Goal: Information Seeking & Learning: Learn about a topic

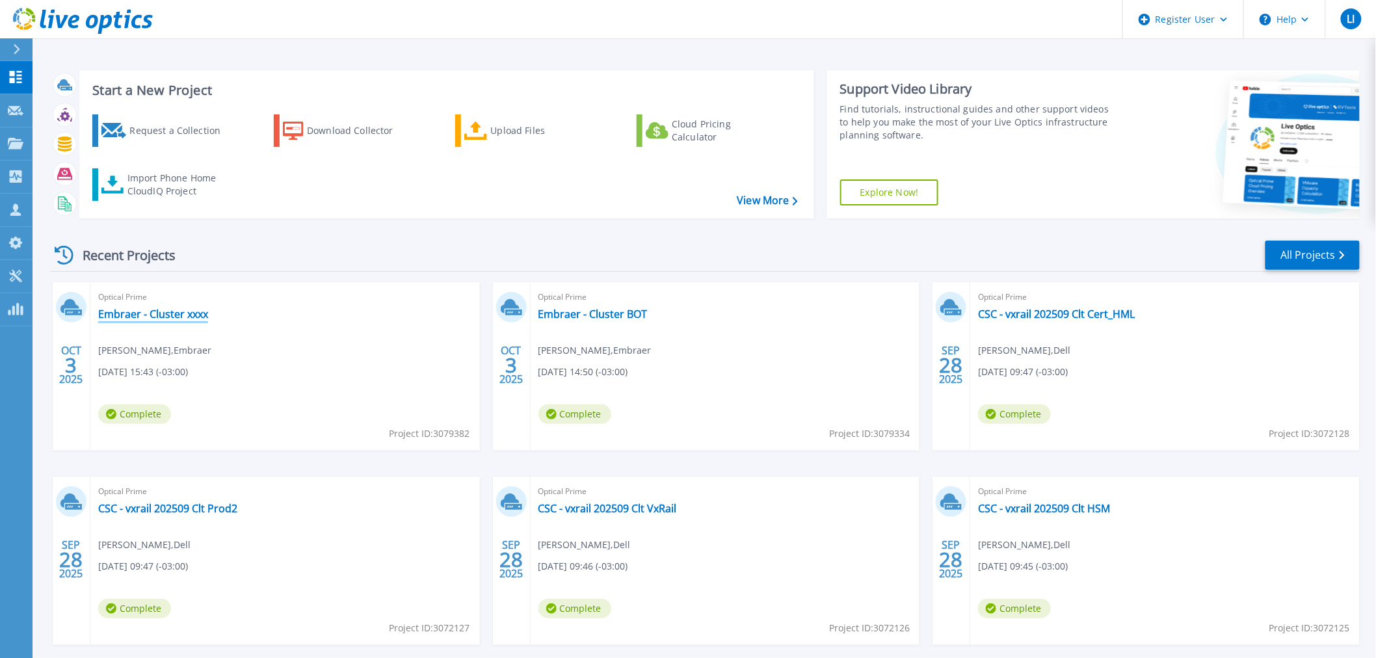
click at [200, 315] on link "Embraer - Cluster xxxx" at bounding box center [153, 314] width 110 height 13
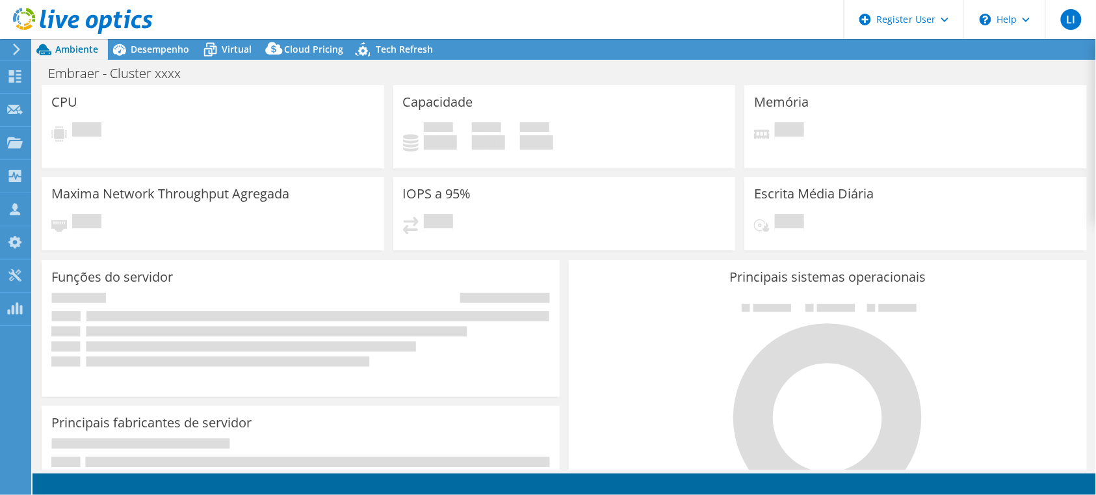
select select "USD"
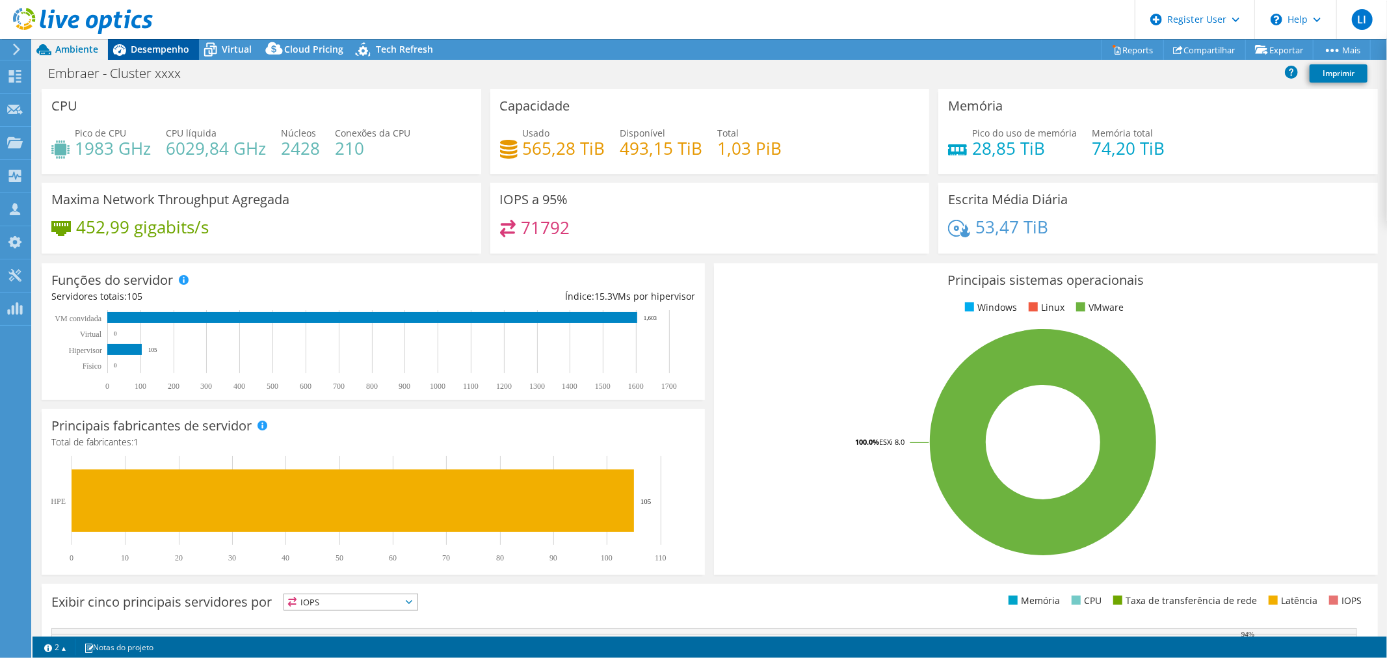
click at [153, 44] on span "Desempenho" at bounding box center [160, 49] width 59 height 12
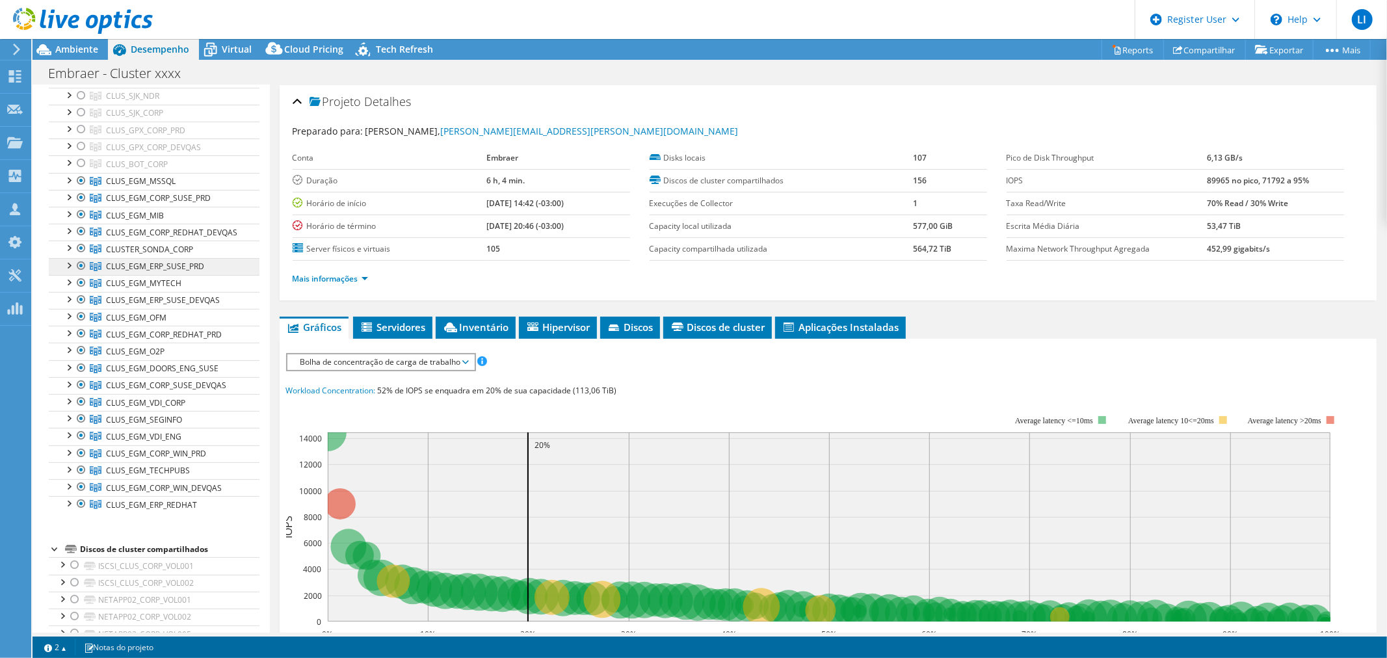
scroll to position [144, 0]
click at [457, 329] on icon at bounding box center [450, 328] width 13 height 10
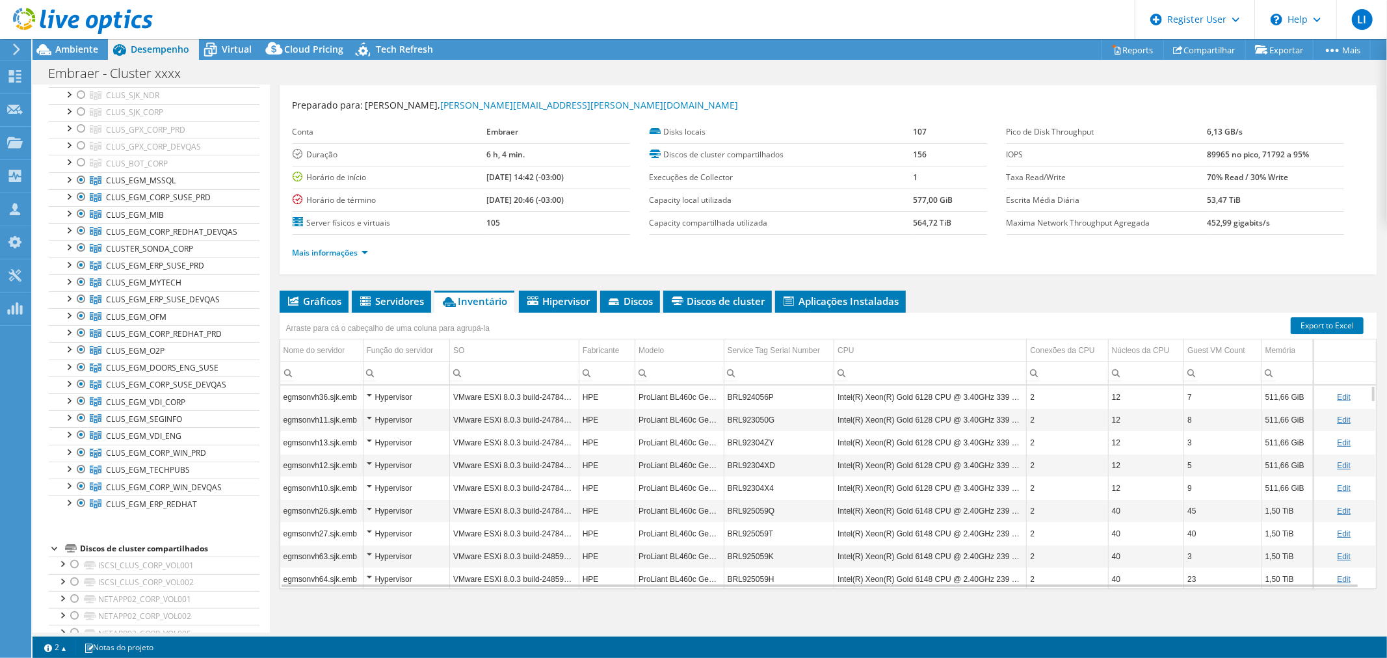
scroll to position [31, 0]
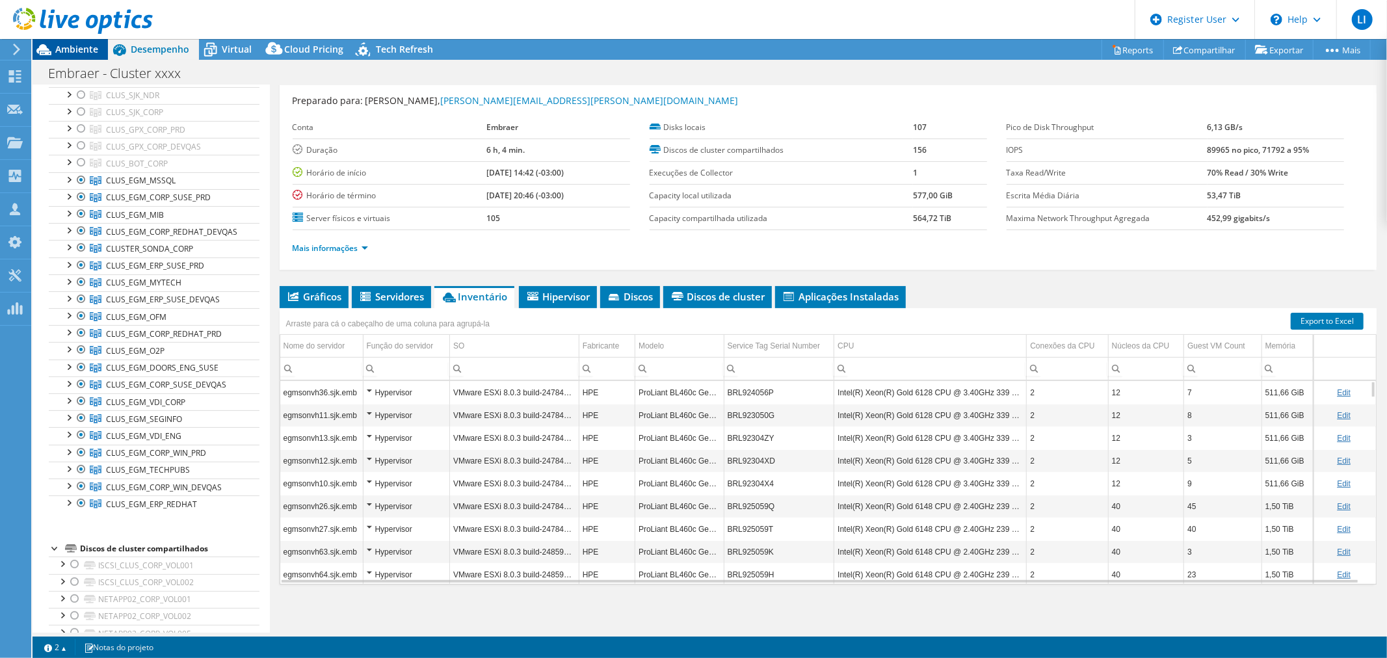
click at [70, 49] on span "Ambiente" at bounding box center [76, 49] width 43 height 12
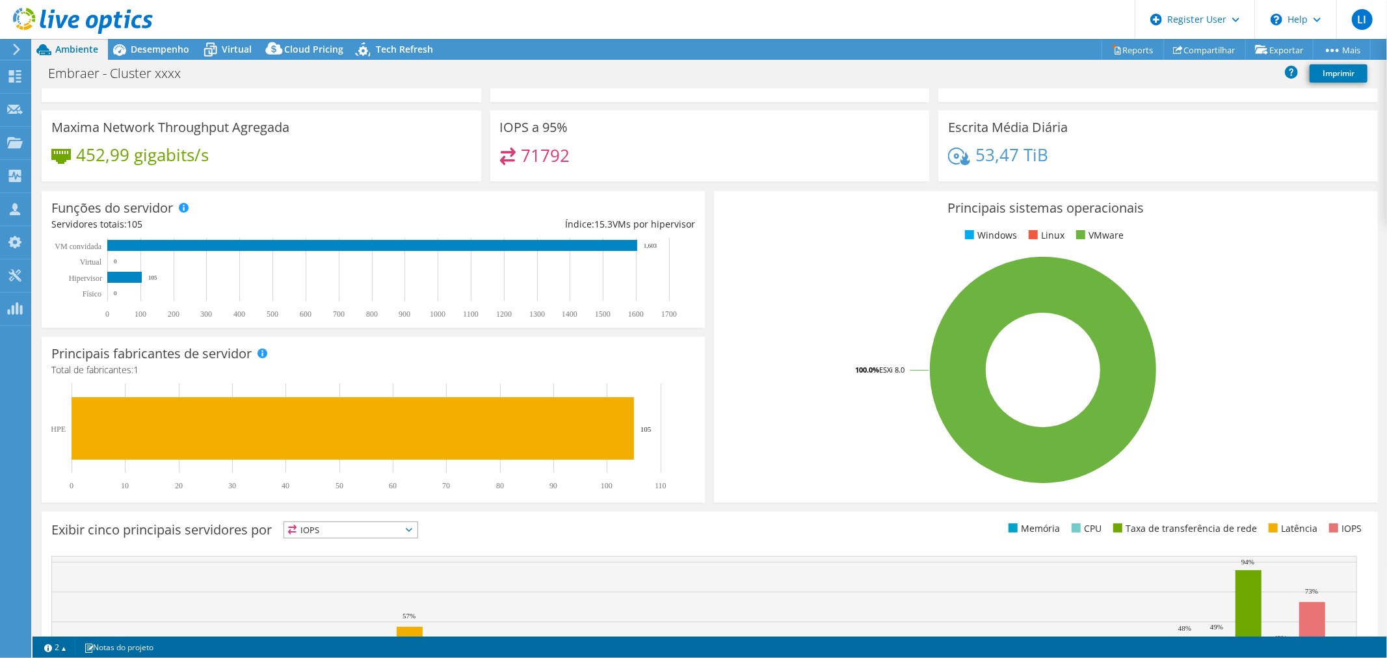
scroll to position [0, 0]
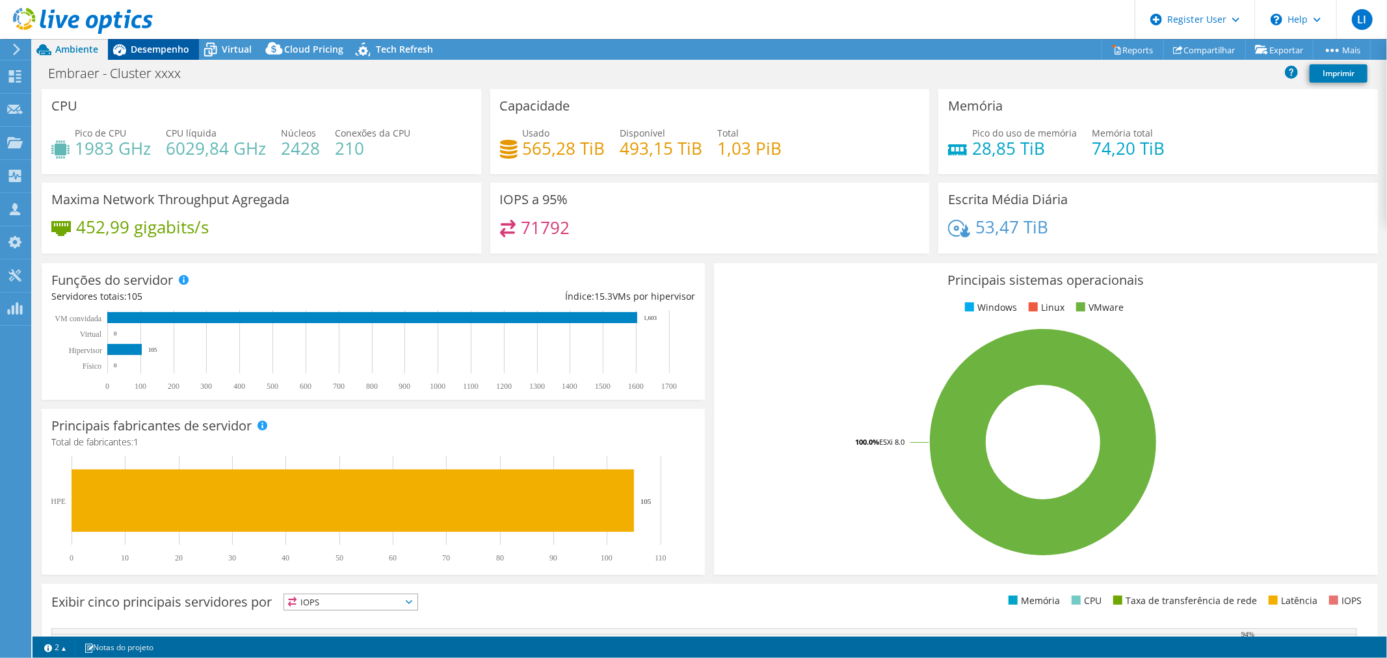
click at [158, 51] on span "Desempenho" at bounding box center [160, 49] width 59 height 12
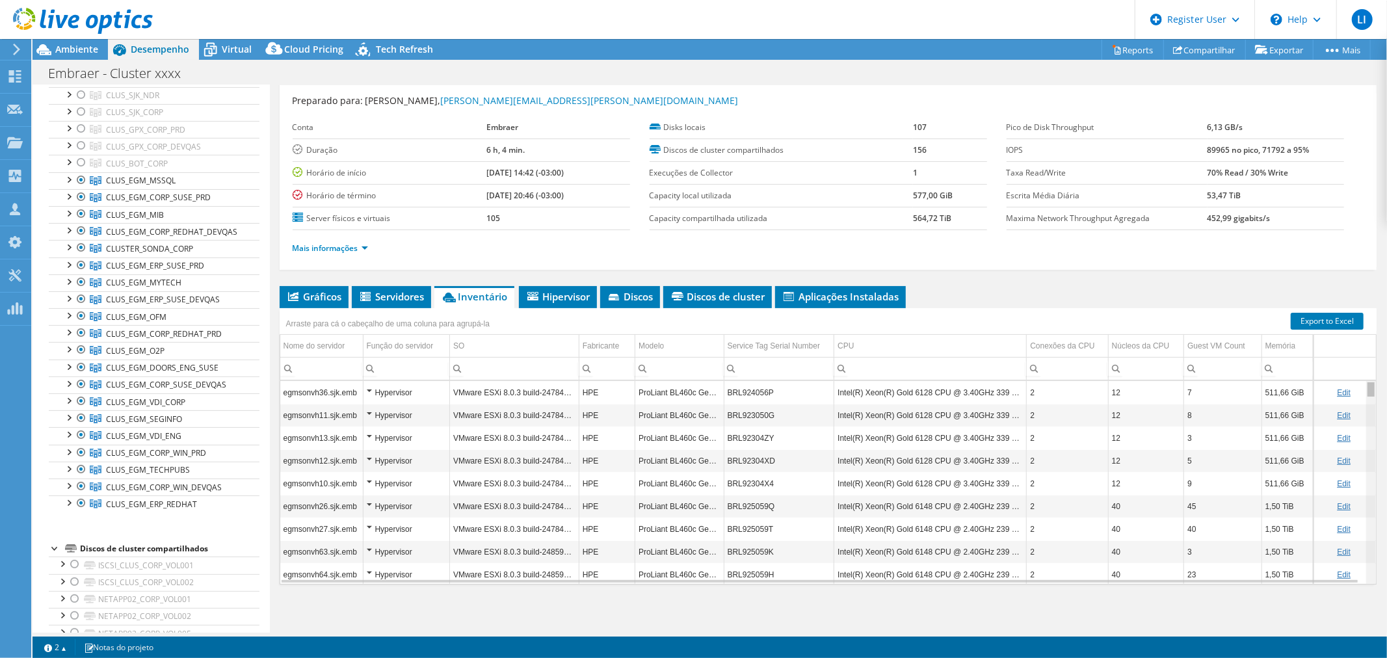
drag, startPoint x: 1362, startPoint y: 397, endPoint x: 1361, endPoint y: 387, distance: 9.8
click at [1361, 387] on body "LI Usuário Dell [PERSON_NAME] [PERSON_NAME][EMAIL_ADDRESS][DOMAIN_NAME] Dell My…" at bounding box center [693, 329] width 1387 height 658
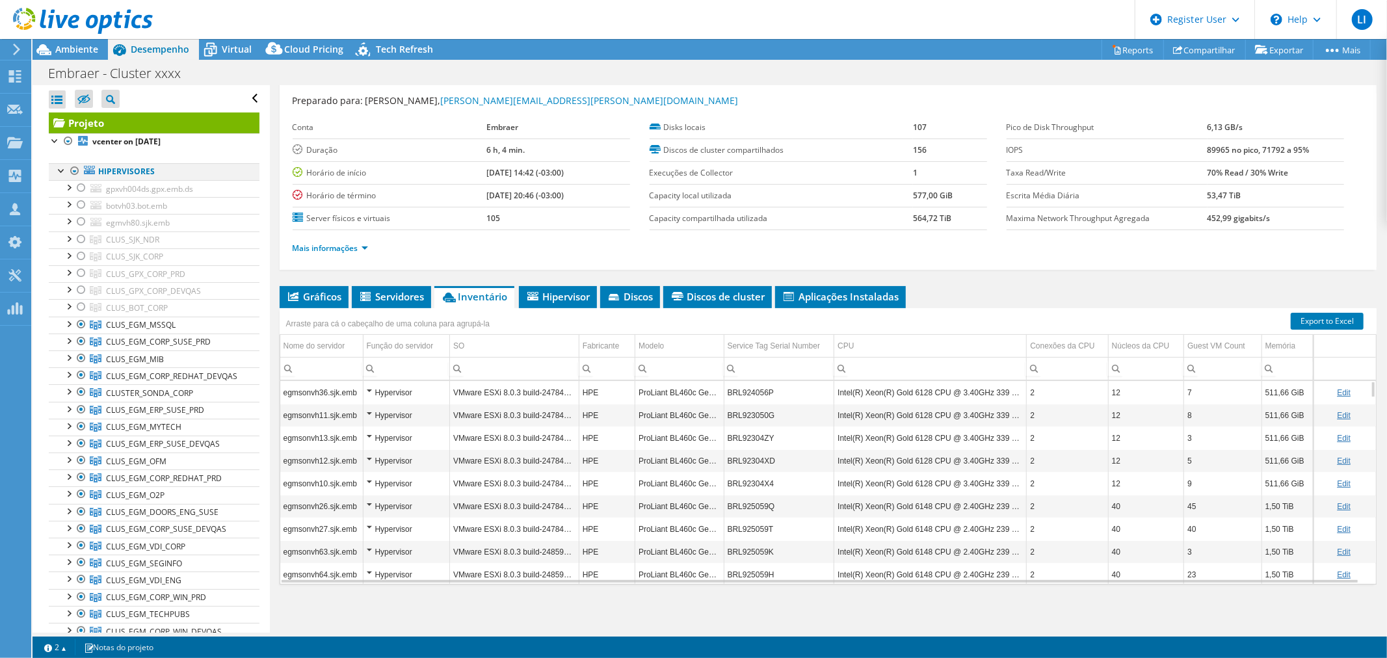
click at [75, 167] on div at bounding box center [74, 171] width 13 height 16
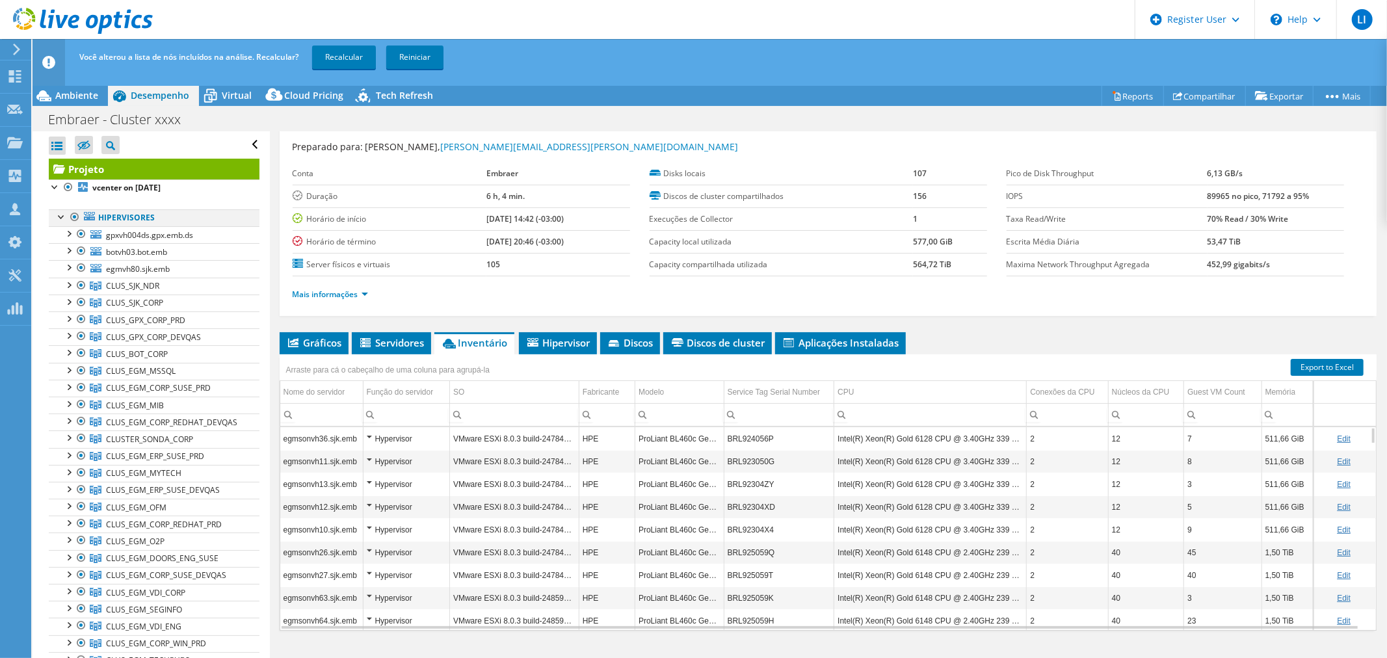
click at [73, 218] on div at bounding box center [74, 217] width 13 height 16
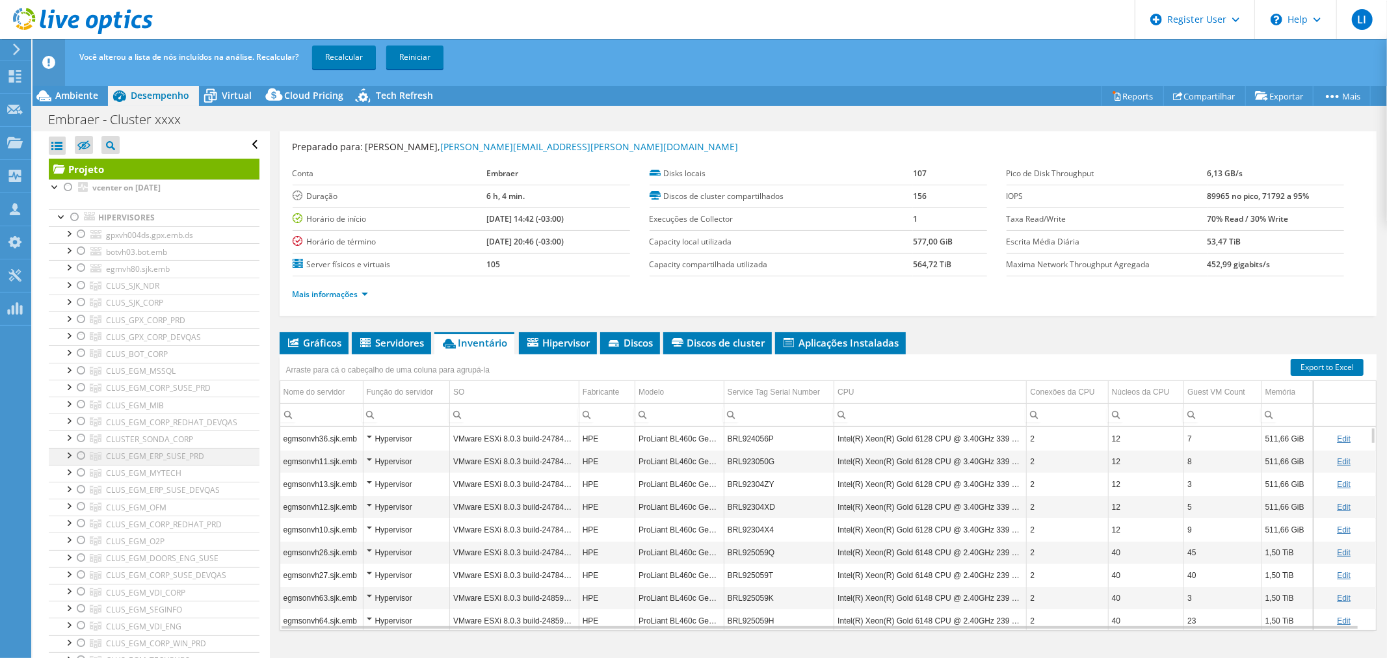
click at [81, 456] on div at bounding box center [81, 456] width 13 height 16
click at [80, 525] on div at bounding box center [81, 524] width 13 height 16
click at [359, 60] on link "Recalcular" at bounding box center [344, 57] width 64 height 23
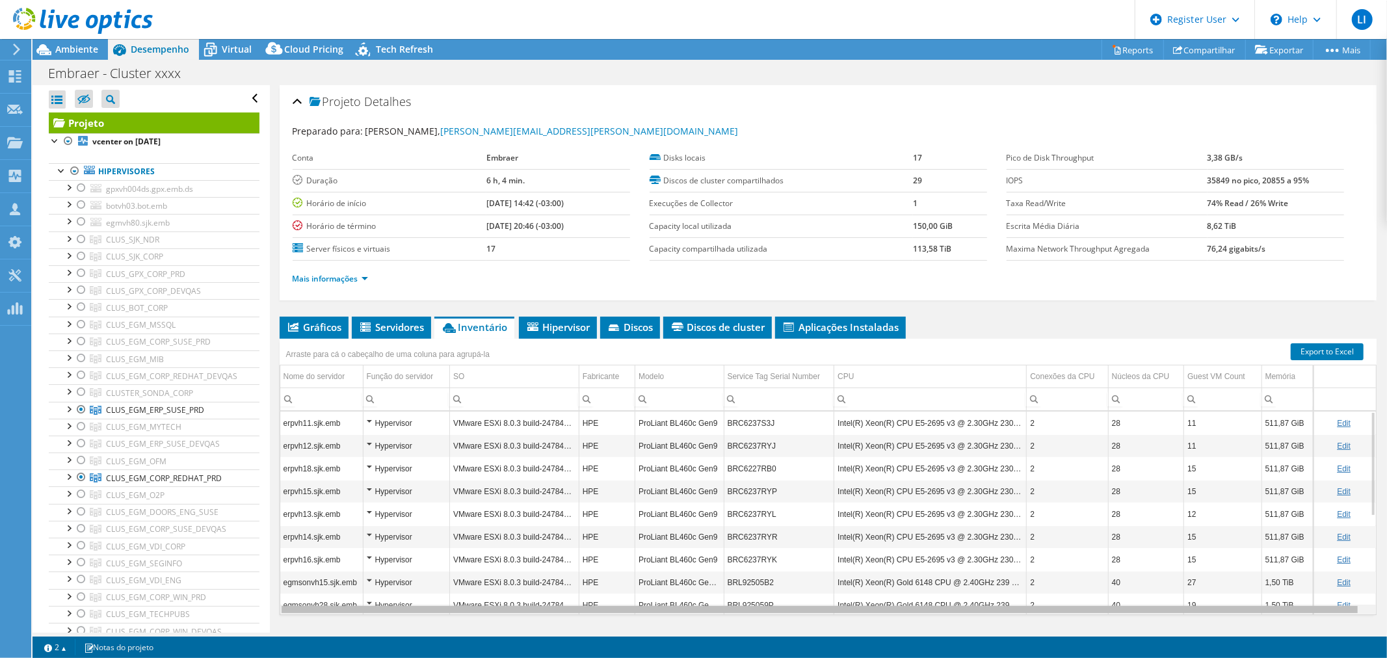
drag, startPoint x: 662, startPoint y: 608, endPoint x: 614, endPoint y: 607, distance: 47.5
click at [614, 607] on body "LI Usuário Dell [PERSON_NAME] [PERSON_NAME][EMAIL_ADDRESS][DOMAIN_NAME] Dell My…" at bounding box center [693, 329] width 1387 height 658
drag, startPoint x: 666, startPoint y: 607, endPoint x: 612, endPoint y: 610, distance: 54.0
click at [612, 610] on body "LI Usuário Dell [PERSON_NAME] [PERSON_NAME][EMAIL_ADDRESS][DOMAIN_NAME] Dell My…" at bounding box center [693, 329] width 1387 height 658
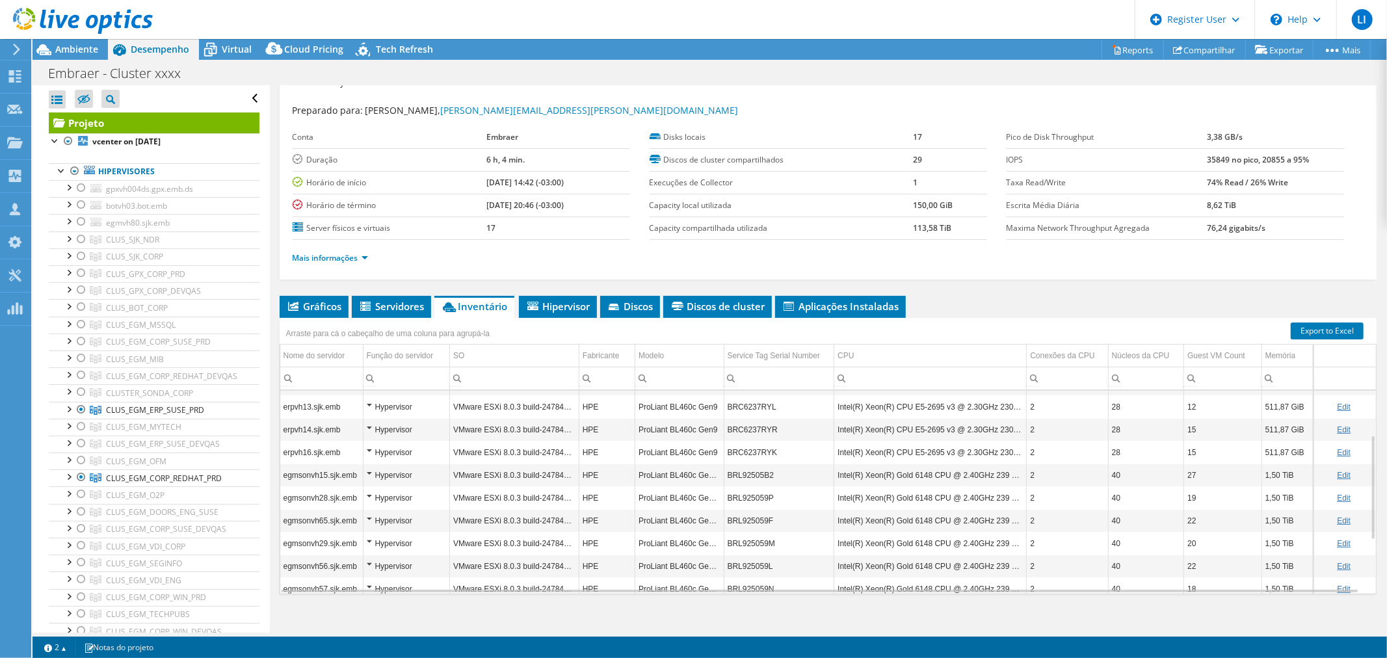
scroll to position [31, 0]
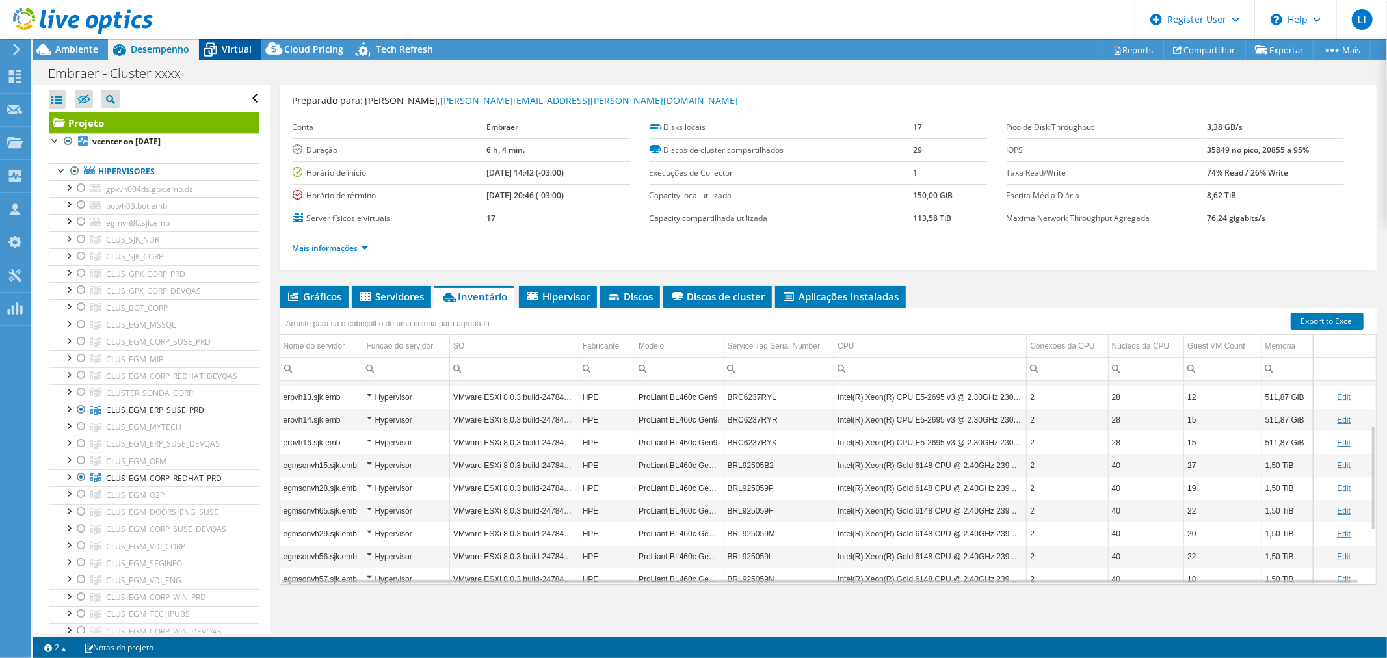
click at [229, 51] on span "Virtual" at bounding box center [237, 49] width 30 height 12
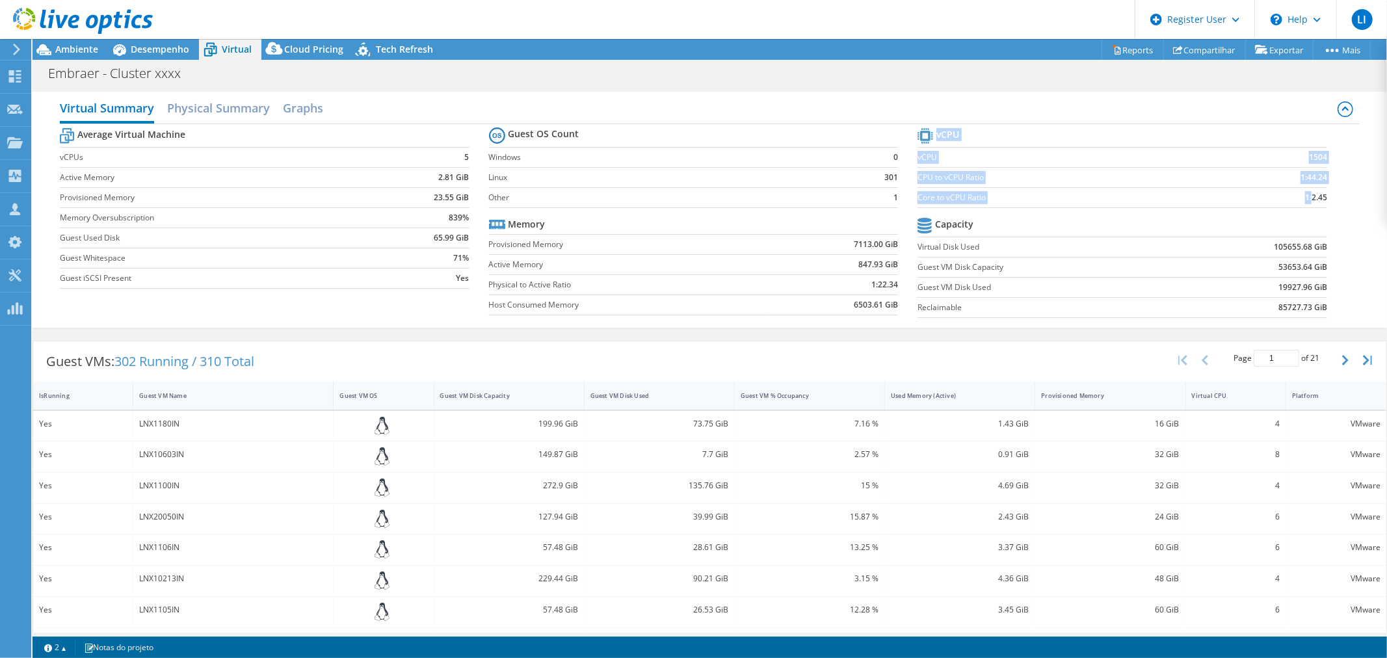
drag, startPoint x: 1303, startPoint y: 198, endPoint x: 1317, endPoint y: 197, distance: 13.7
click at [1317, 197] on section "vCPU vCPU 1504 CPU to vCPU Ratio 1:44.24 Core to vCPU Ratio 1:2.45 Capacity Vir…" at bounding box center [1131, 225] width 429 height 200
click at [1308, 202] on b "1:2.45" at bounding box center [1316, 197] width 22 height 13
click at [150, 47] on span "Desempenho" at bounding box center [160, 49] width 59 height 12
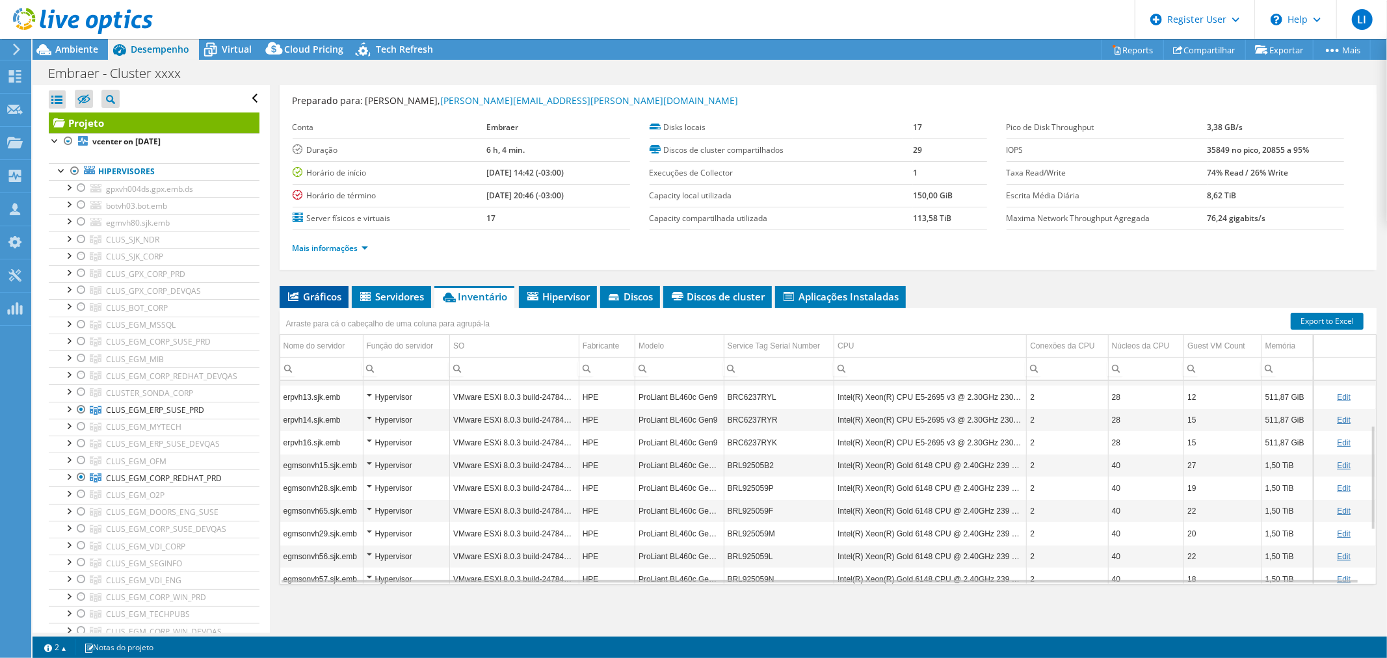
click at [323, 291] on span "Gráficos" at bounding box center [314, 296] width 56 height 13
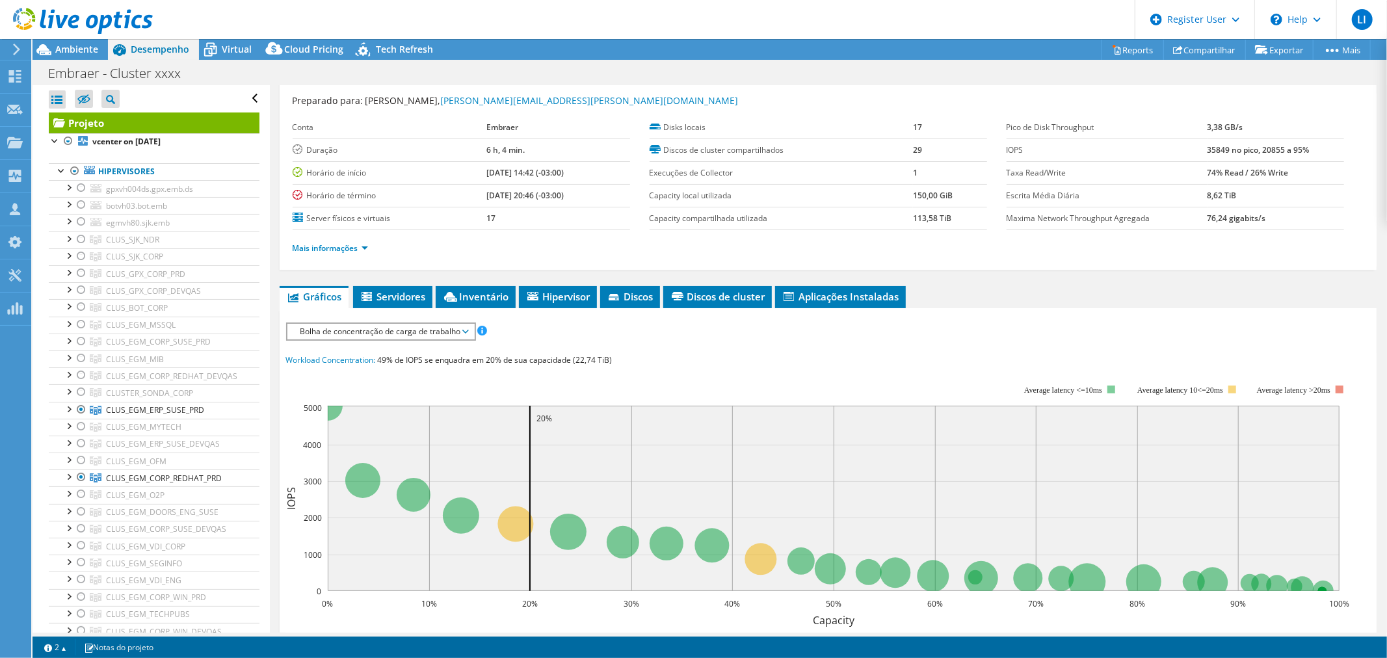
click at [380, 332] on span "Bolha de concentração de carga de trabalho" at bounding box center [381, 332] width 174 height 16
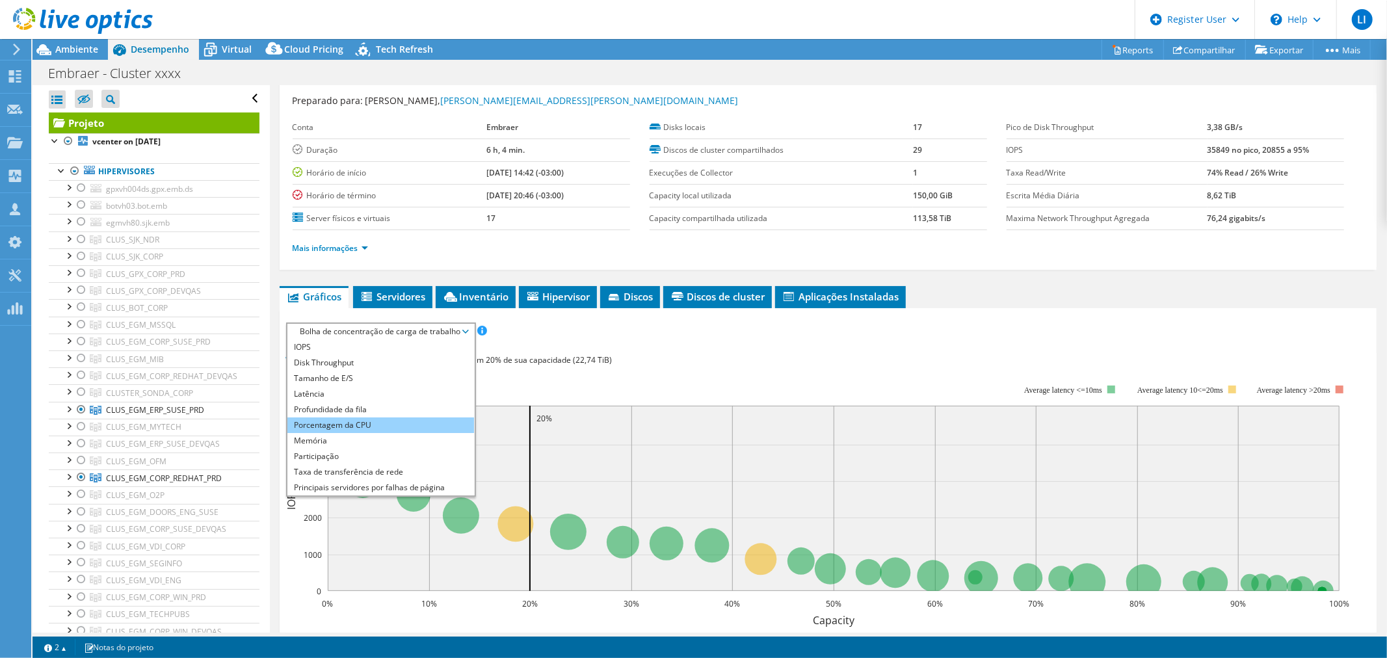
click at [368, 418] on li "Porcentagem da CPU" at bounding box center [380, 425] width 187 height 16
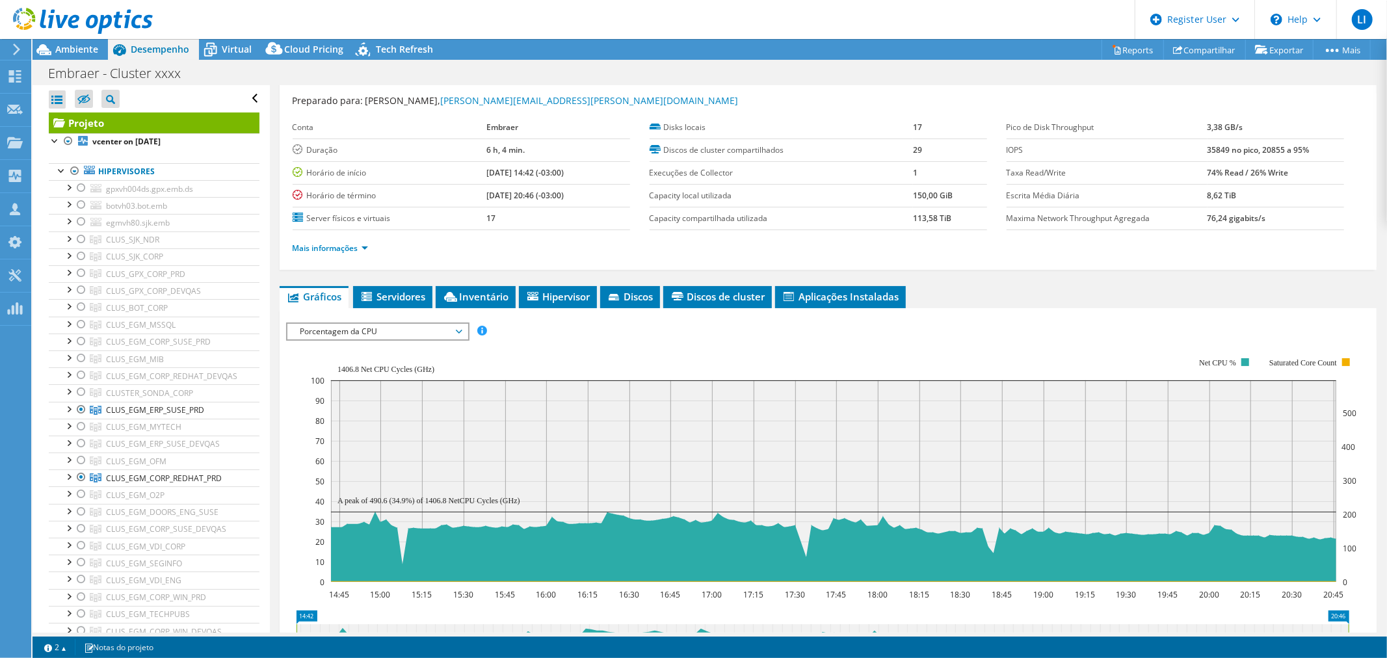
click at [406, 326] on span "Porcentagem da CPU" at bounding box center [377, 332] width 167 height 16
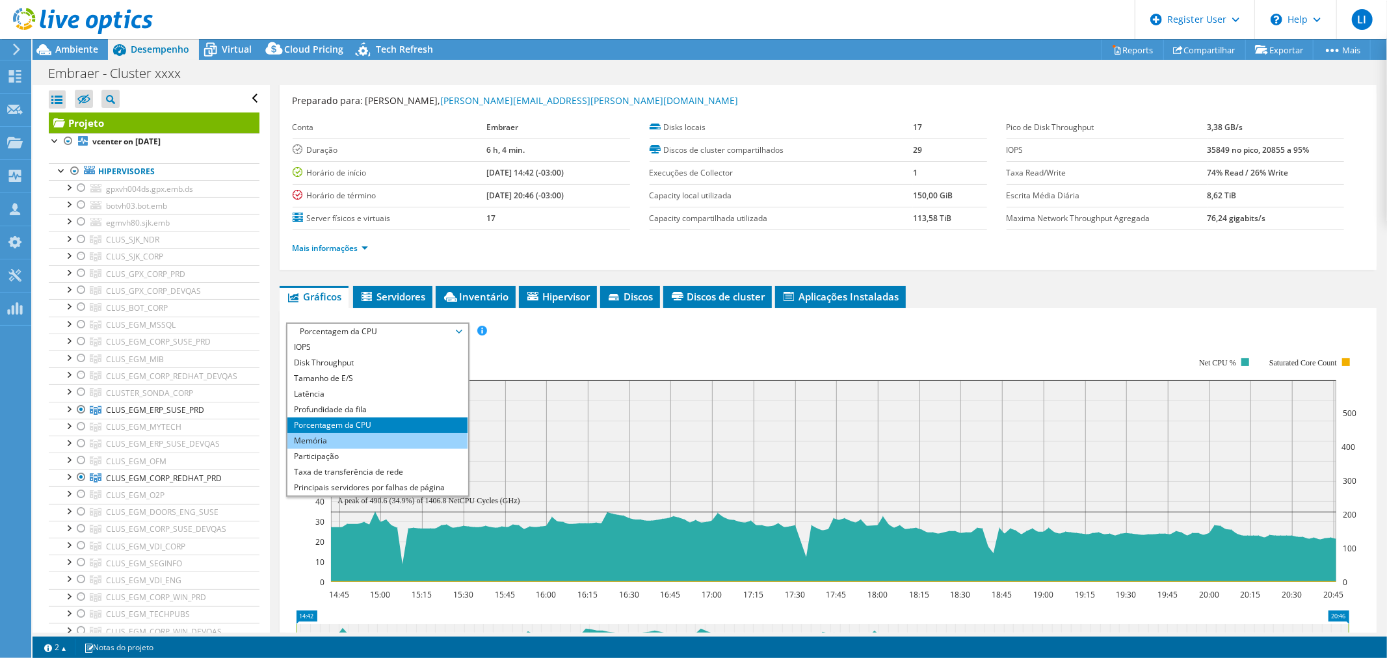
click at [394, 433] on li "Memória" at bounding box center [377, 441] width 180 height 16
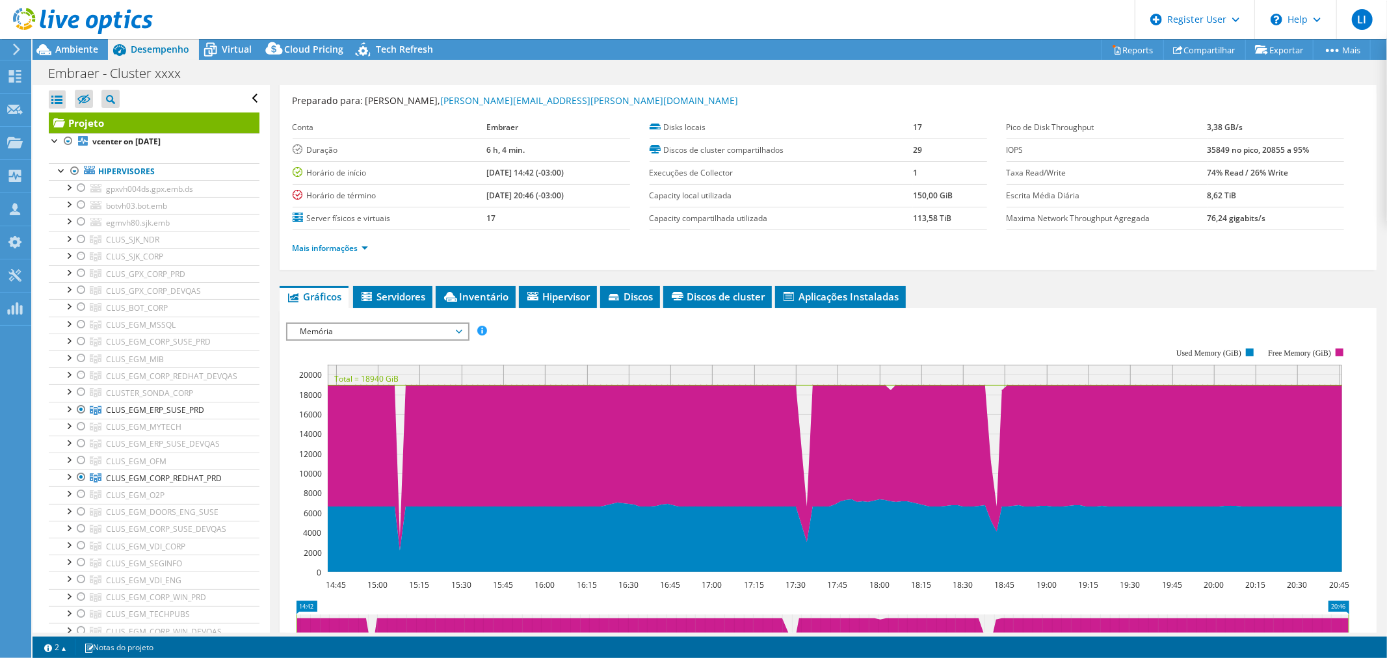
click at [438, 330] on span "Memória" at bounding box center [377, 332] width 167 height 16
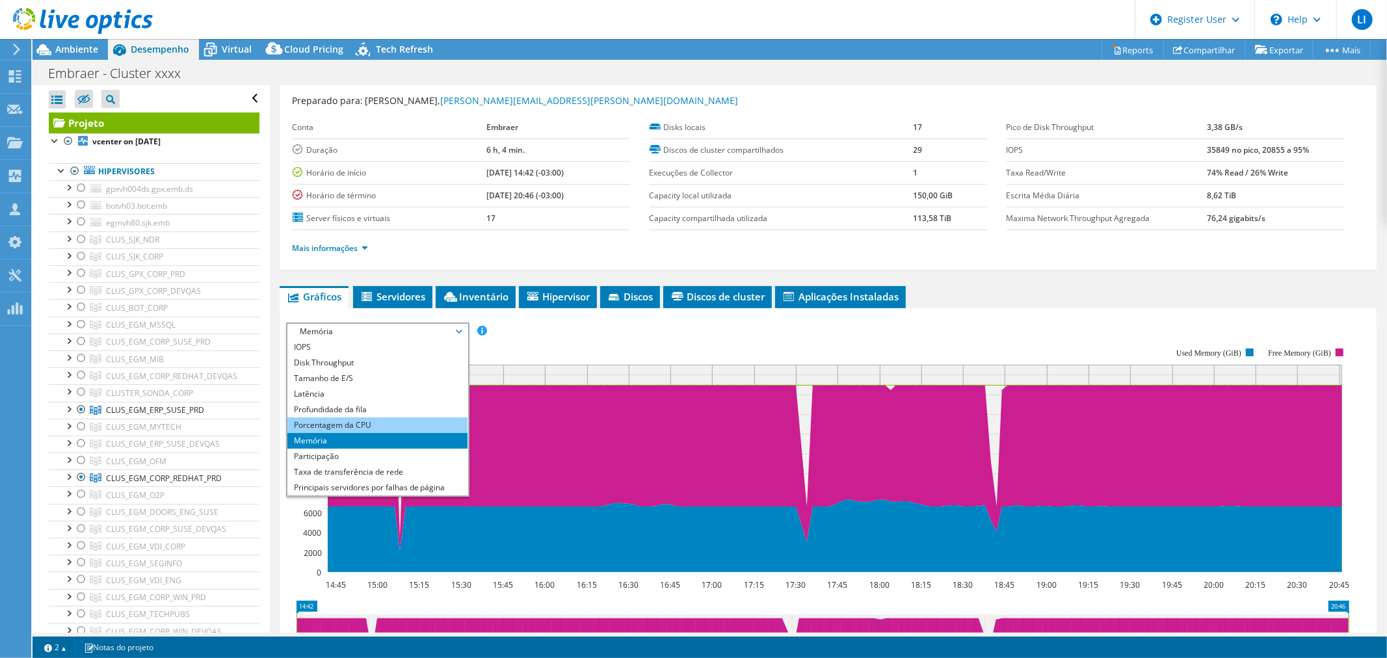
click at [386, 425] on li "Porcentagem da CPU" at bounding box center [377, 425] width 180 height 16
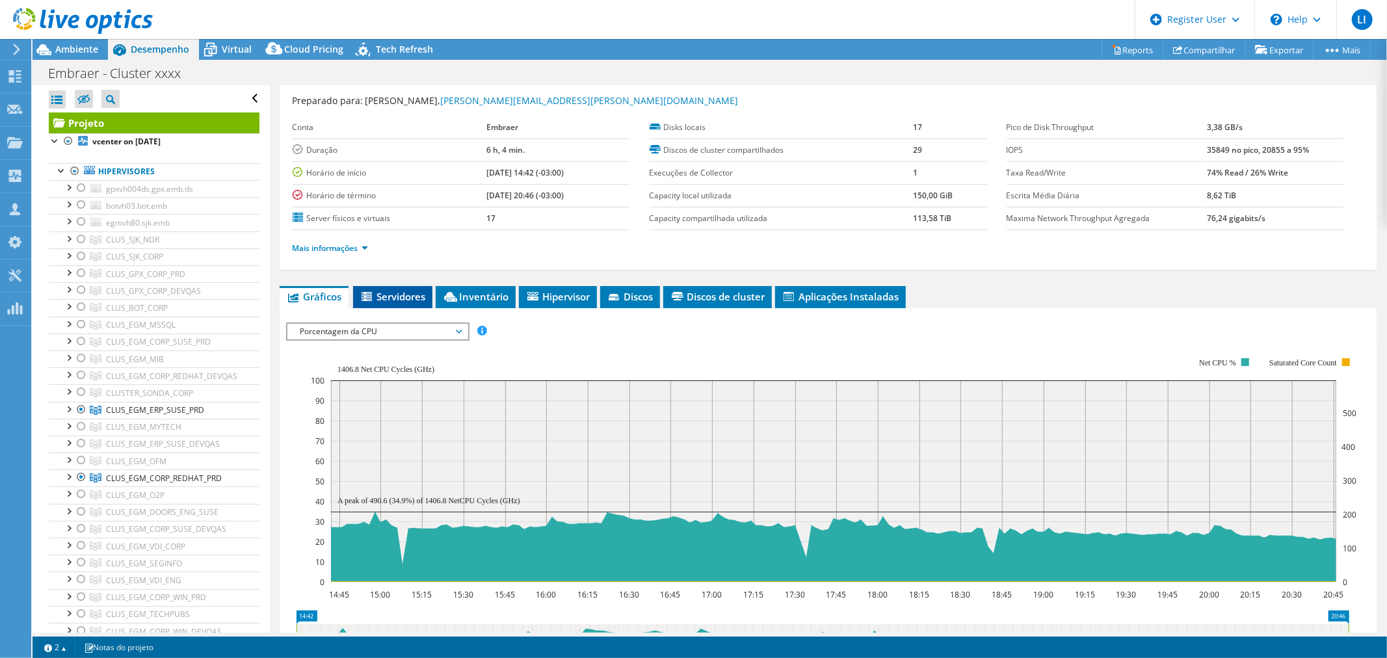
click at [391, 286] on li "Servidores" at bounding box center [392, 297] width 79 height 22
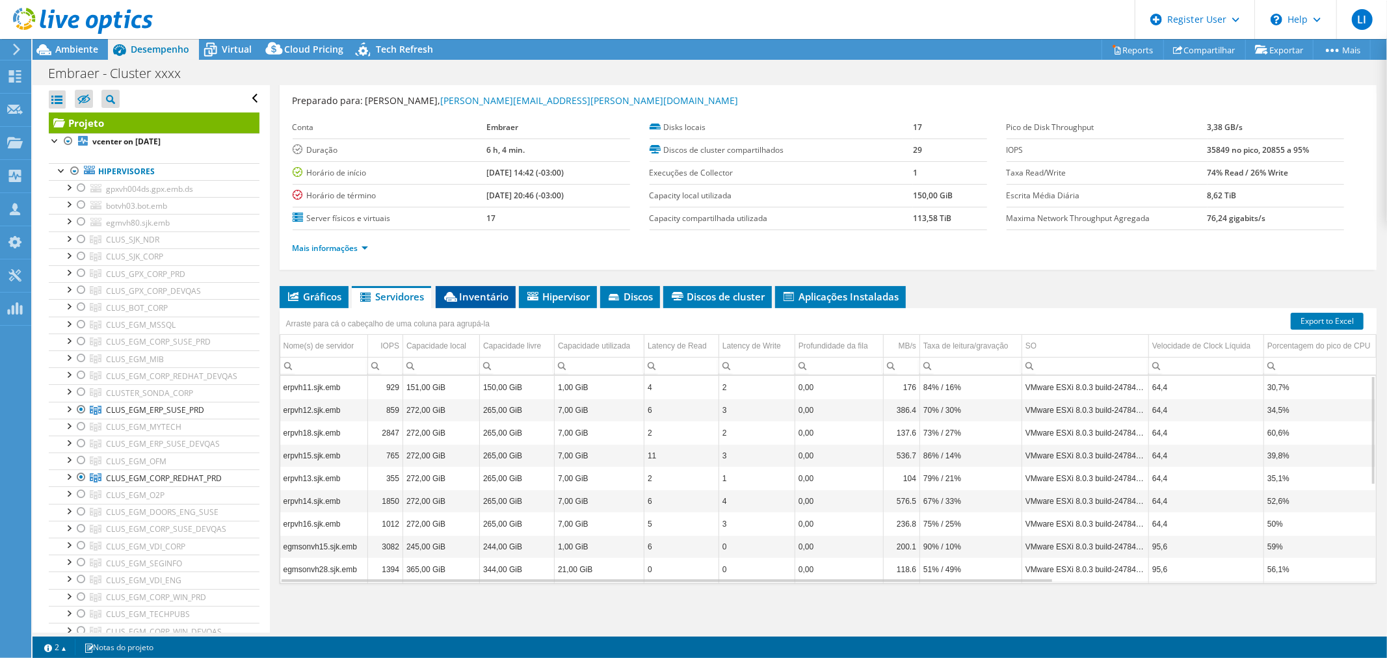
click at [471, 291] on span "Inventário" at bounding box center [475, 296] width 67 height 13
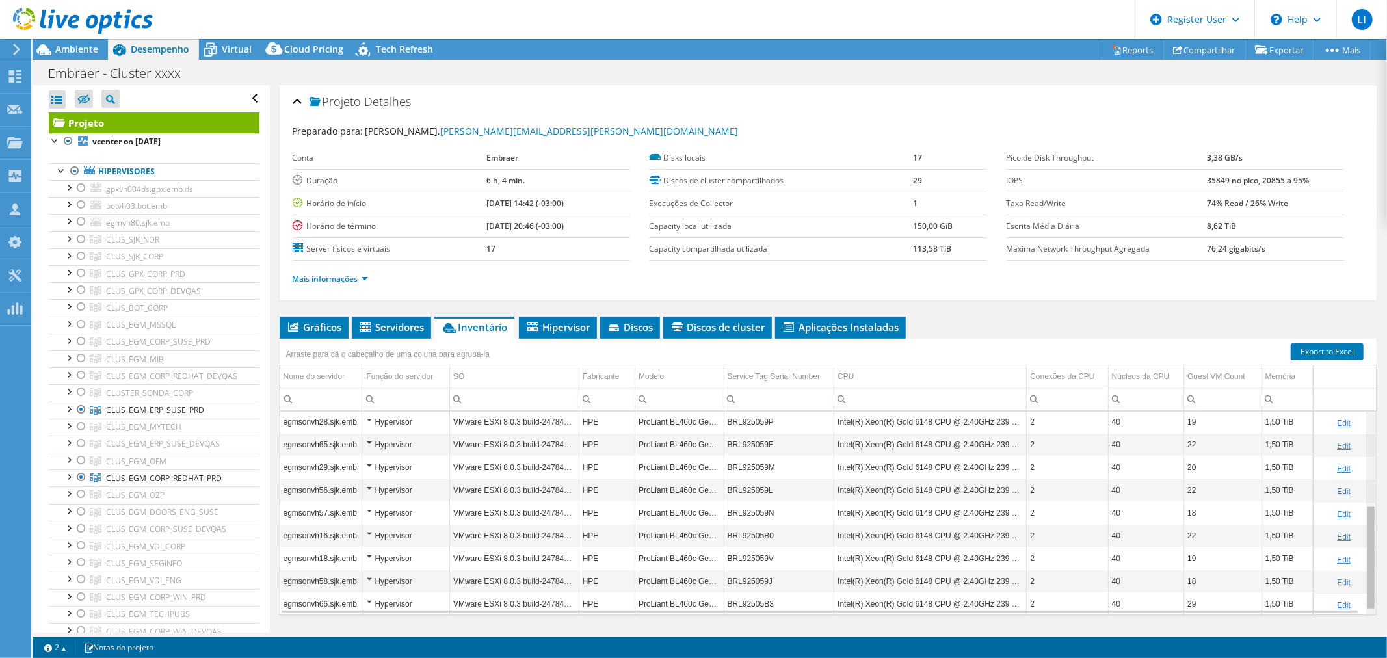
scroll to position [191, 0]
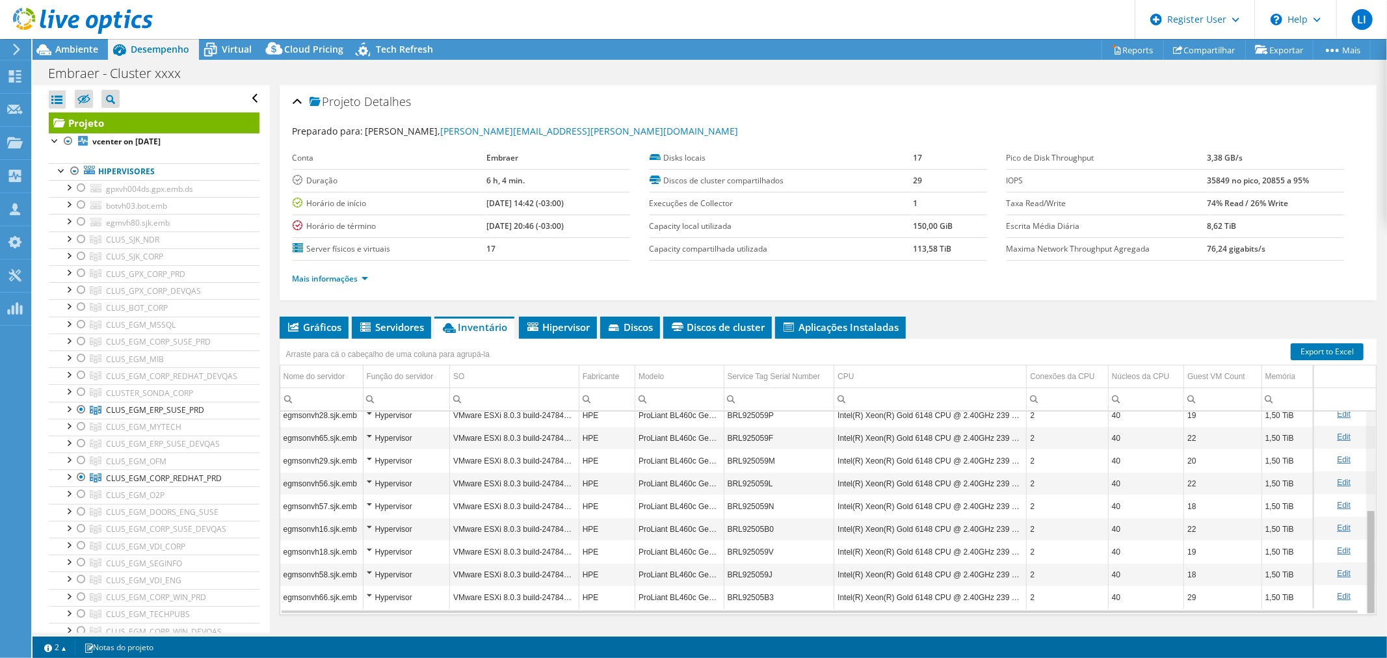
drag, startPoint x: 1361, startPoint y: 485, endPoint x: 1361, endPoint y: 547, distance: 61.8
click at [1361, 547] on body "LI Usuário Dell [PERSON_NAME] [PERSON_NAME][EMAIL_ADDRESS][DOMAIN_NAME] Dell My…" at bounding box center [693, 329] width 1387 height 658
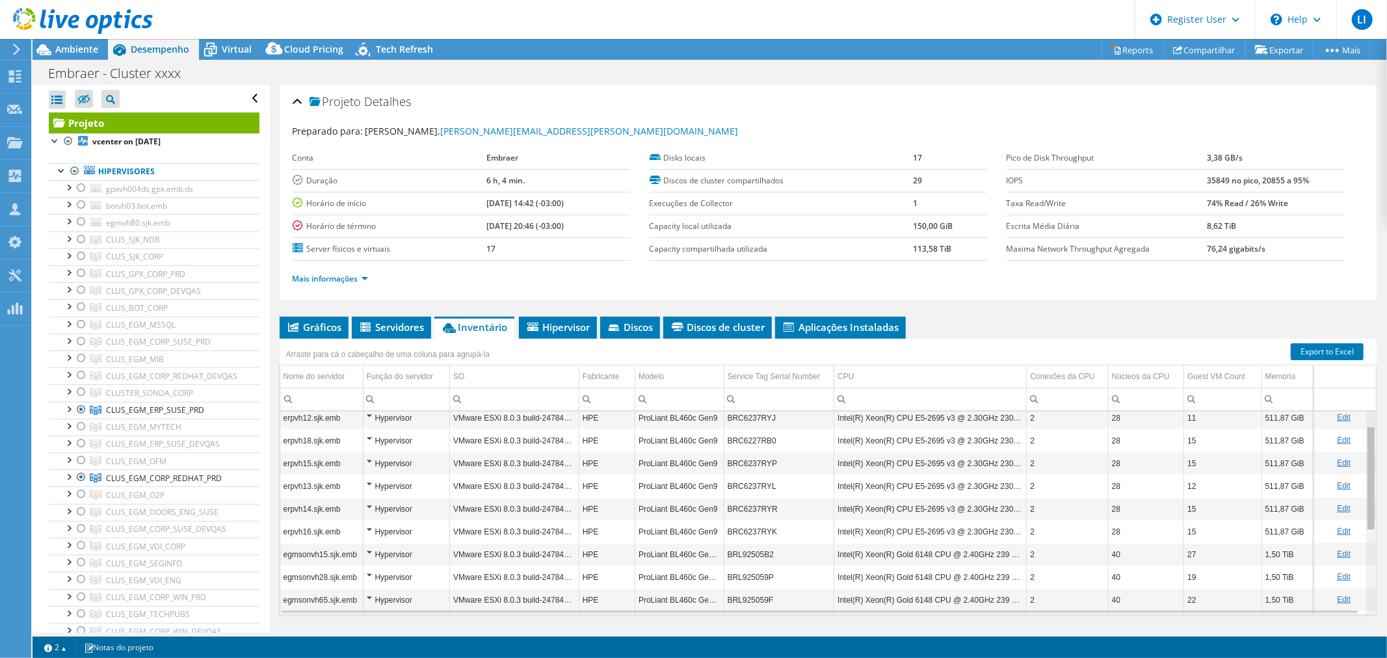
scroll to position [0, 0]
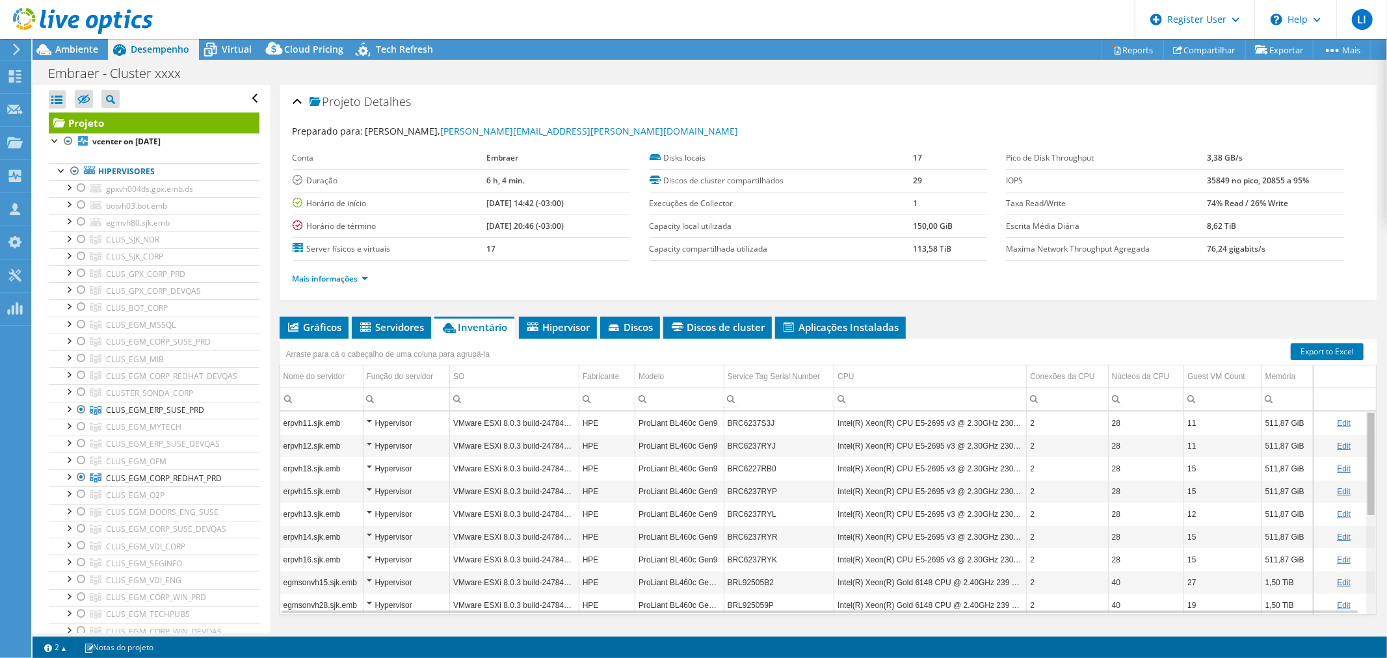
drag, startPoint x: 1362, startPoint y: 537, endPoint x: 1349, endPoint y: 425, distance: 112.5
click at [1349, 425] on body "LI Usuário Dell [PERSON_NAME] [PERSON_NAME][EMAIL_ADDRESS][DOMAIN_NAME] Dell My…" at bounding box center [693, 329] width 1387 height 658
